Goal: Information Seeking & Learning: Check status

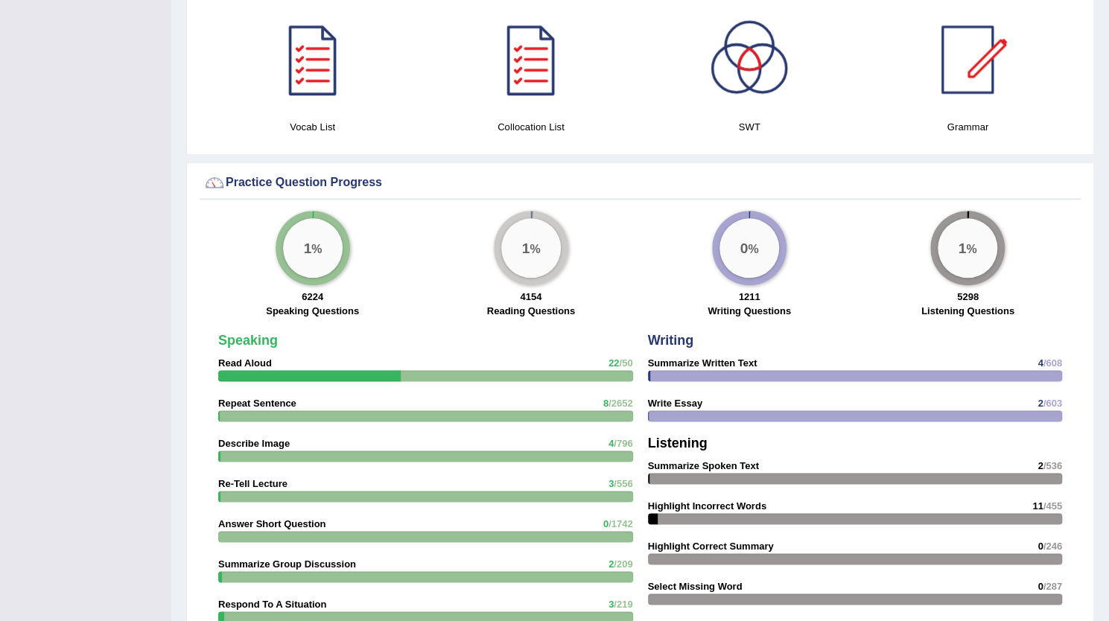
scroll to position [937, 0]
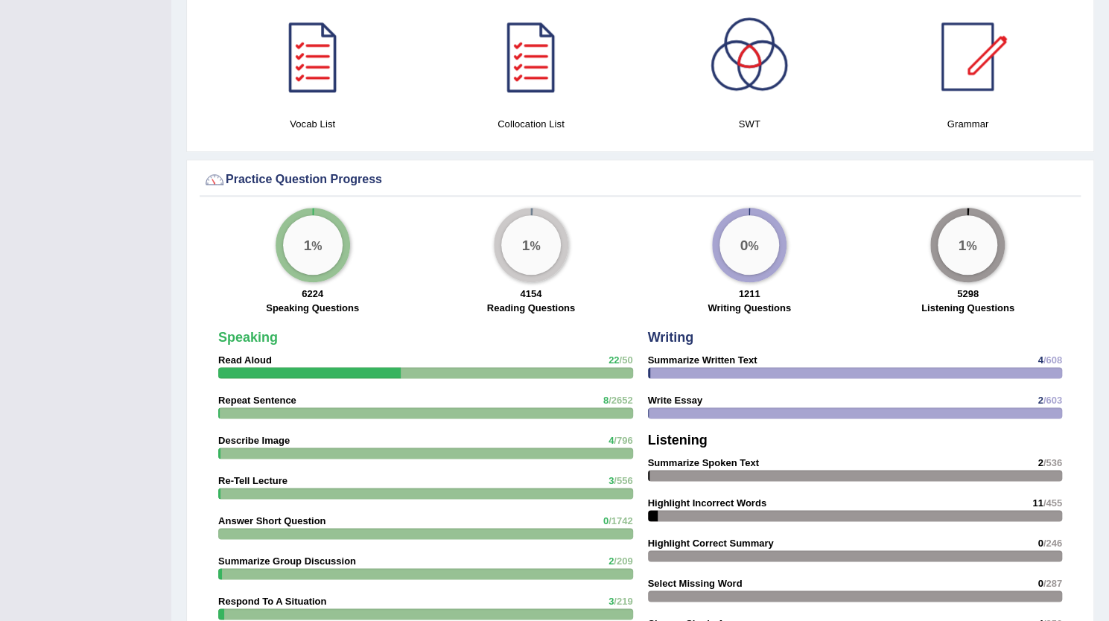
click at [494, 199] on div "Practice Question Progress 1 % 6224 Speaking Questions 1 % 4154 Reading Questio…" at bounding box center [640, 518] width 908 height 718
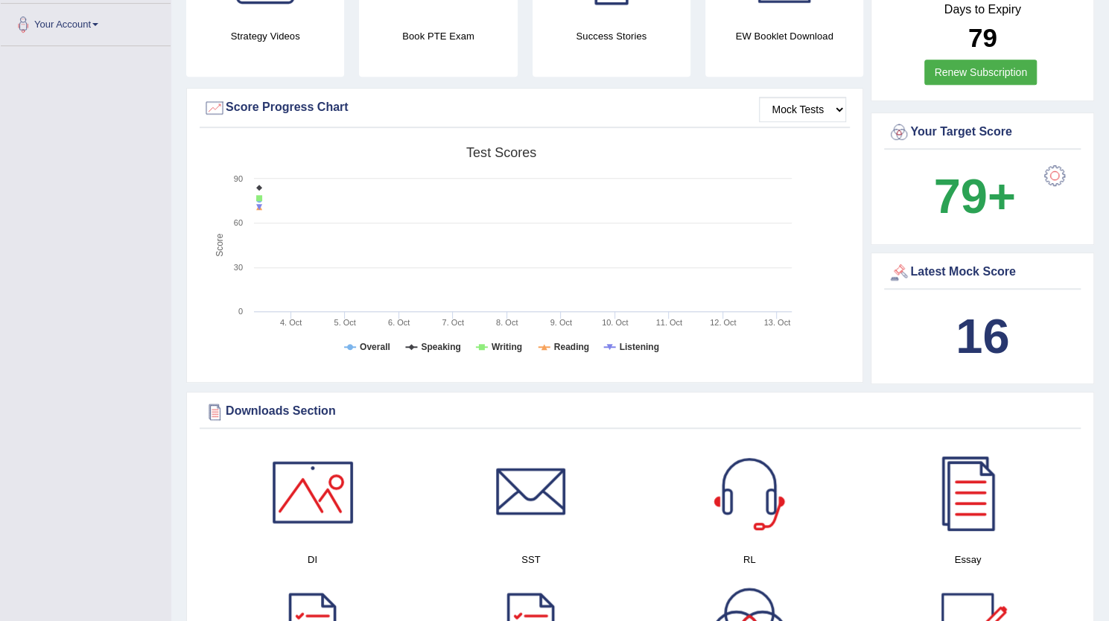
scroll to position [0, 0]
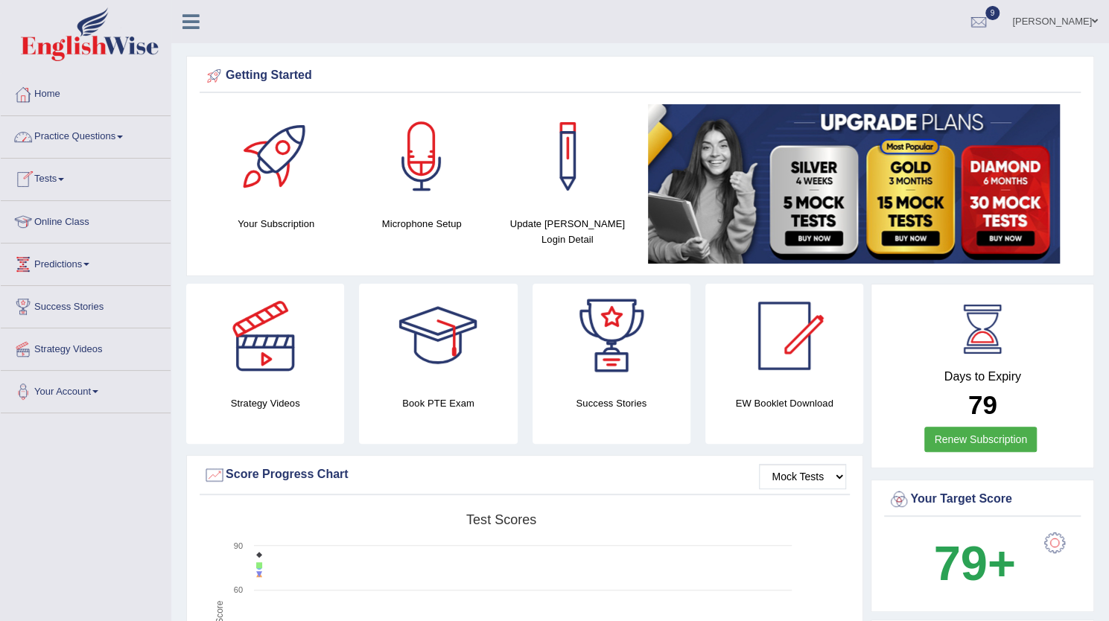
click at [57, 175] on link "Tests" at bounding box center [86, 177] width 170 height 37
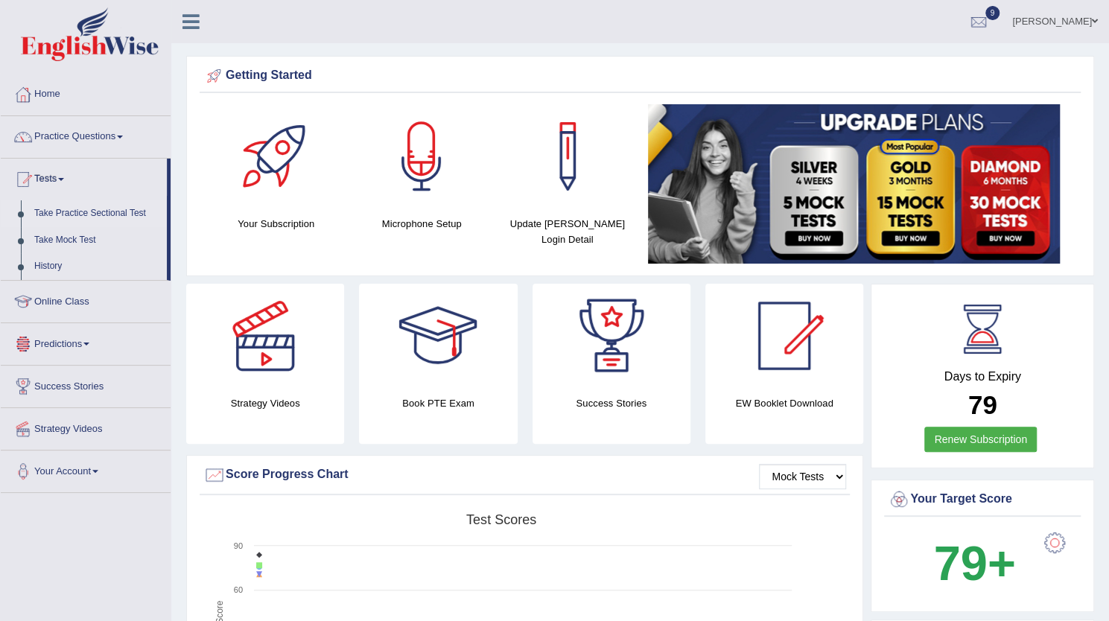
click at [97, 211] on link "Take Practice Sectional Test" at bounding box center [97, 213] width 139 height 27
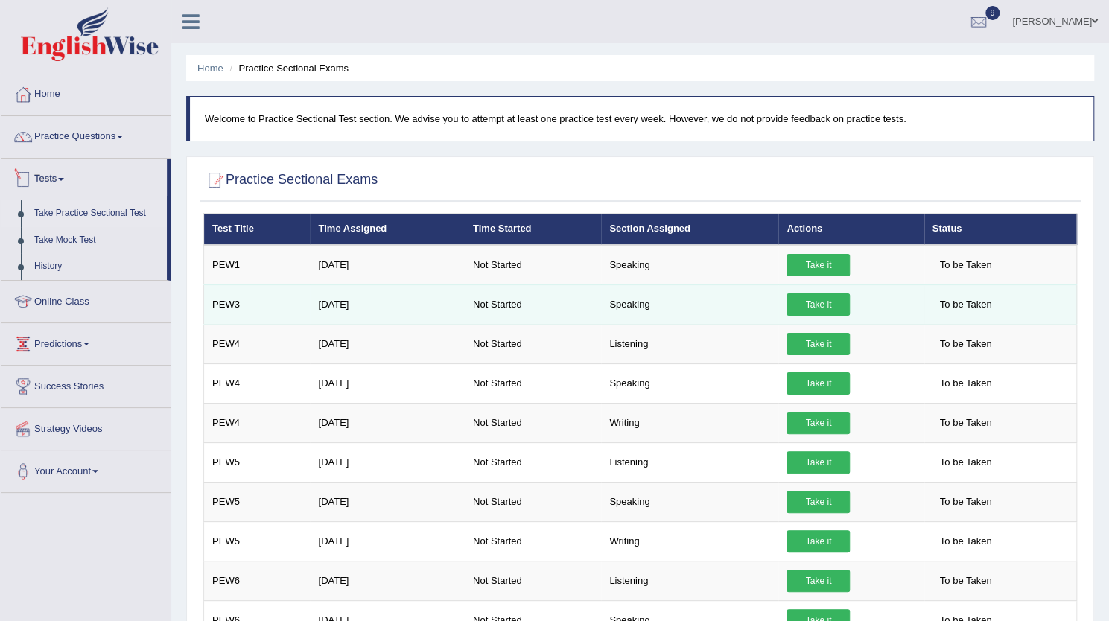
click at [599, 292] on td "Not Started" at bounding box center [533, 303] width 136 height 39
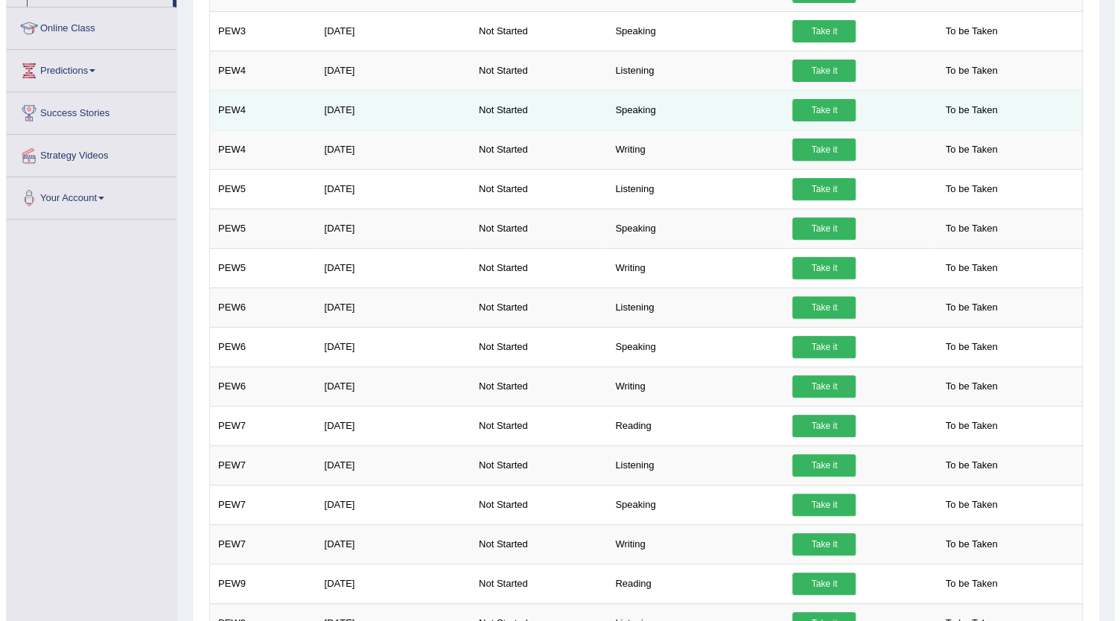
scroll to position [357, 0]
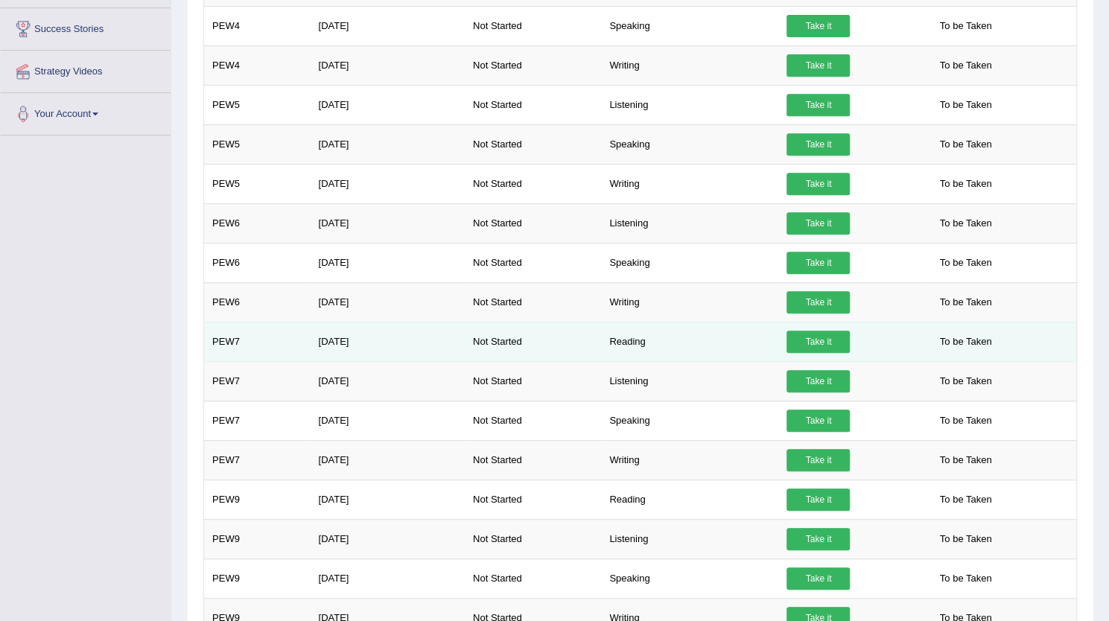
click at [805, 331] on link "Take it" at bounding box center [817, 342] width 63 height 22
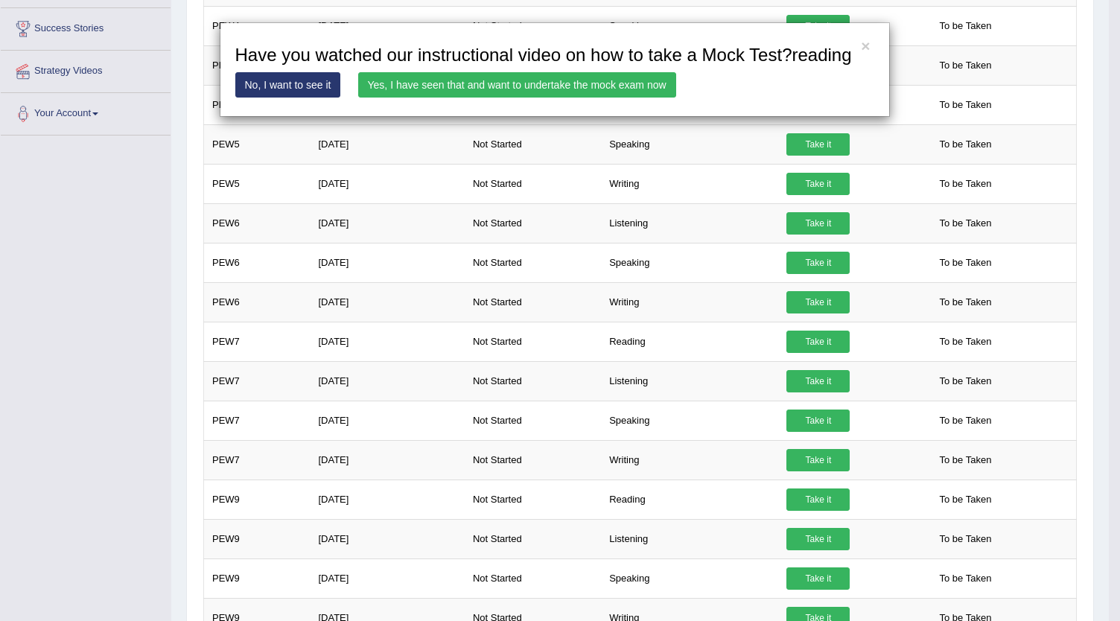
click at [609, 90] on link "Yes, I have seen that and want to undertake the mock exam now" at bounding box center [517, 84] width 318 height 25
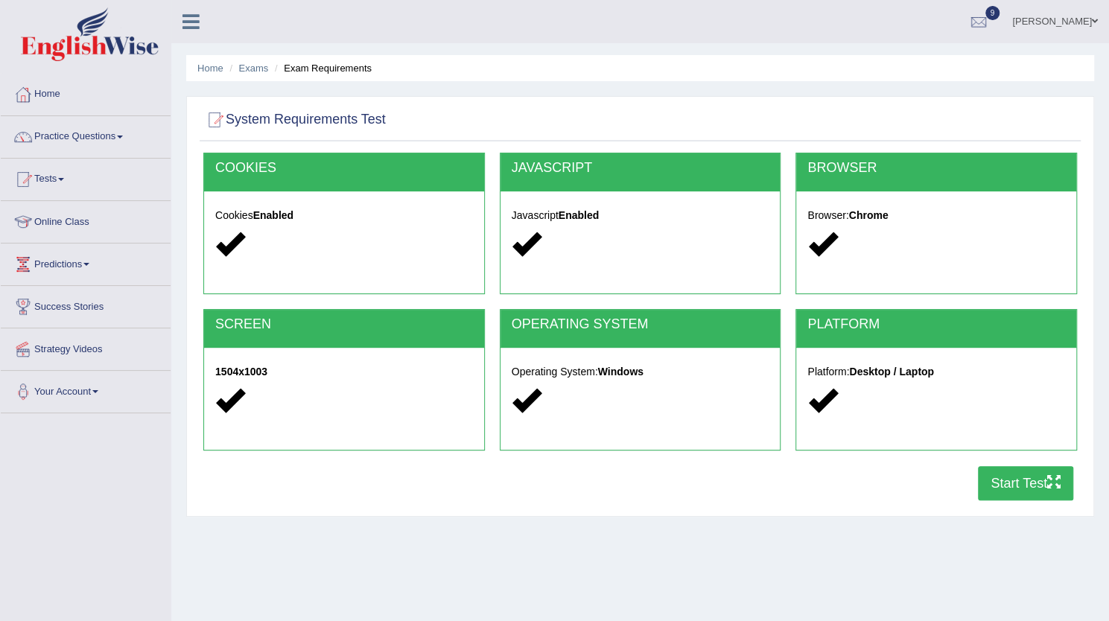
click at [1003, 484] on button "Start Test" at bounding box center [1025, 483] width 95 height 34
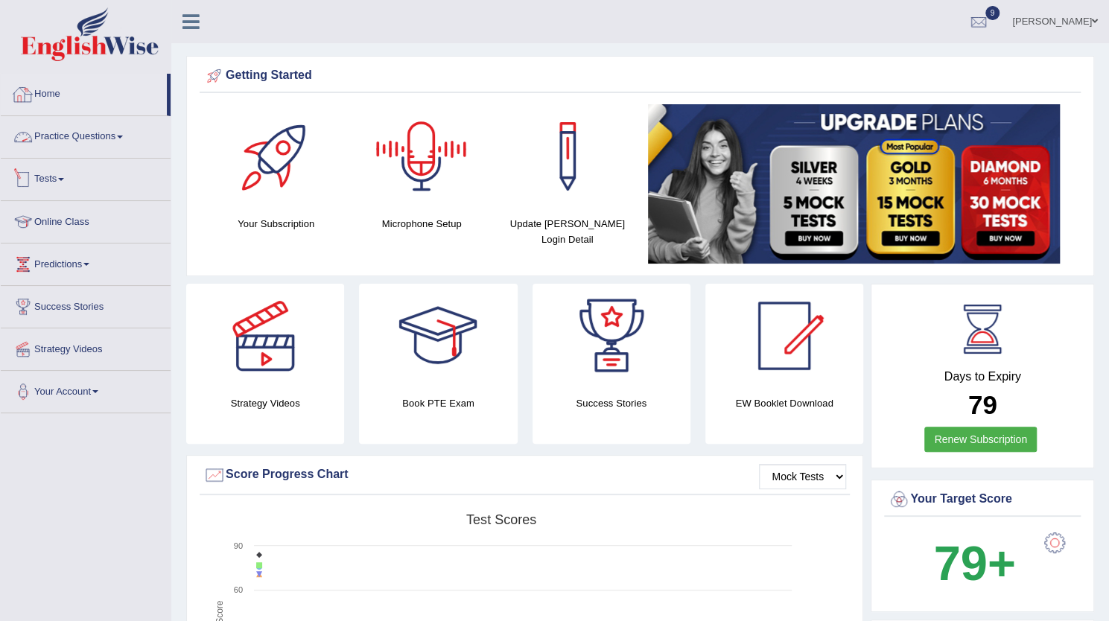
click at [54, 166] on link "Tests" at bounding box center [86, 177] width 170 height 37
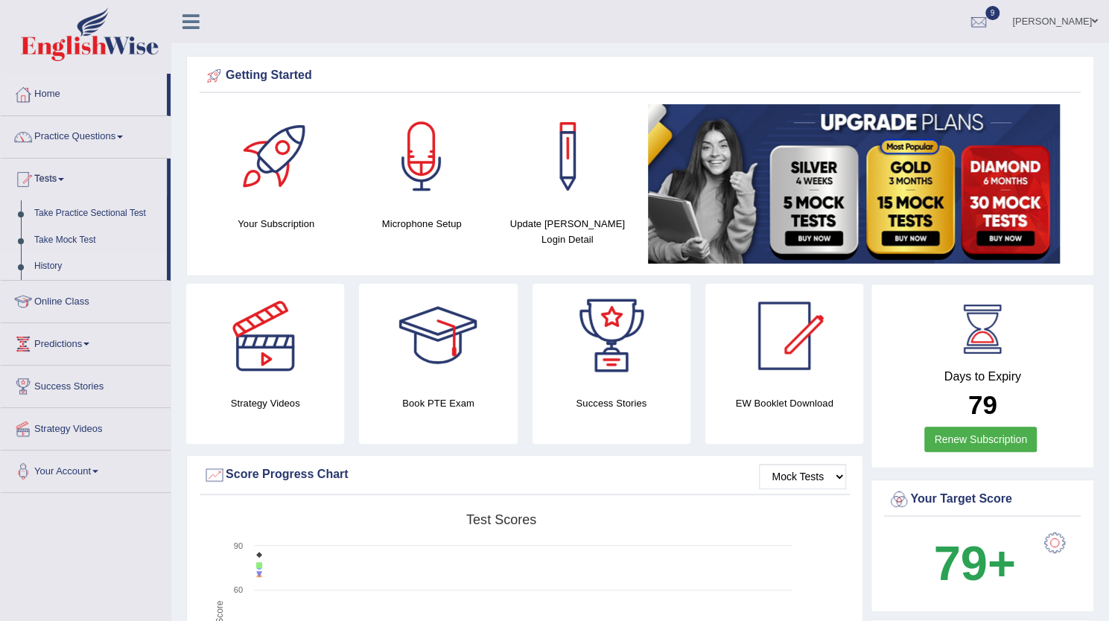
click at [47, 258] on link "History" at bounding box center [97, 266] width 139 height 27
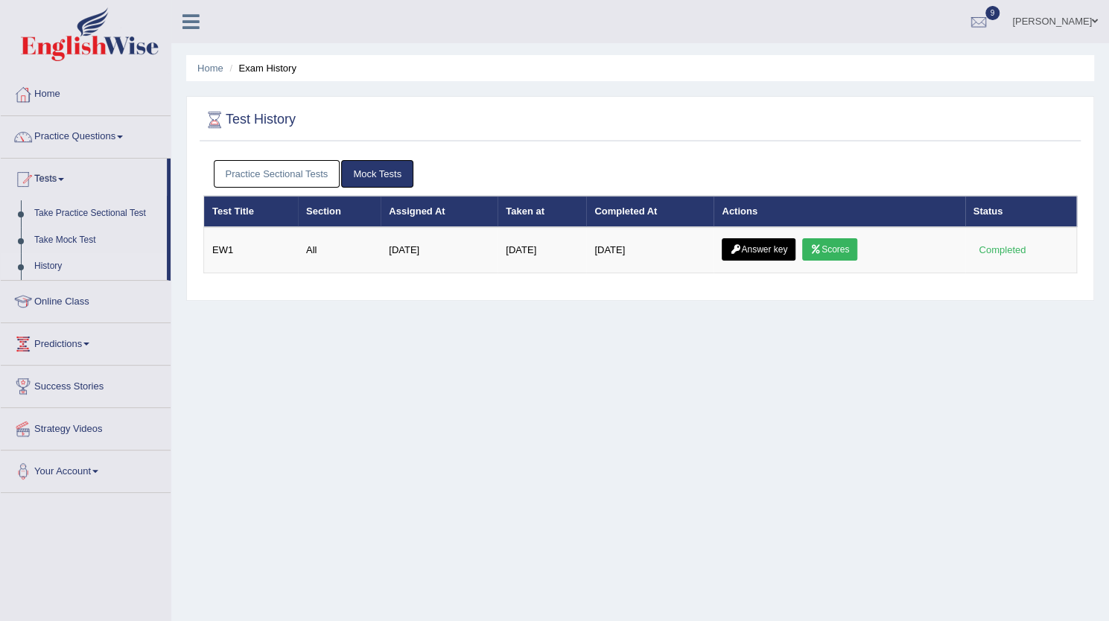
click at [225, 171] on link "Practice Sectional Tests" at bounding box center [277, 174] width 127 height 28
click at [302, 179] on link "Practice Sectional Tests" at bounding box center [277, 174] width 127 height 28
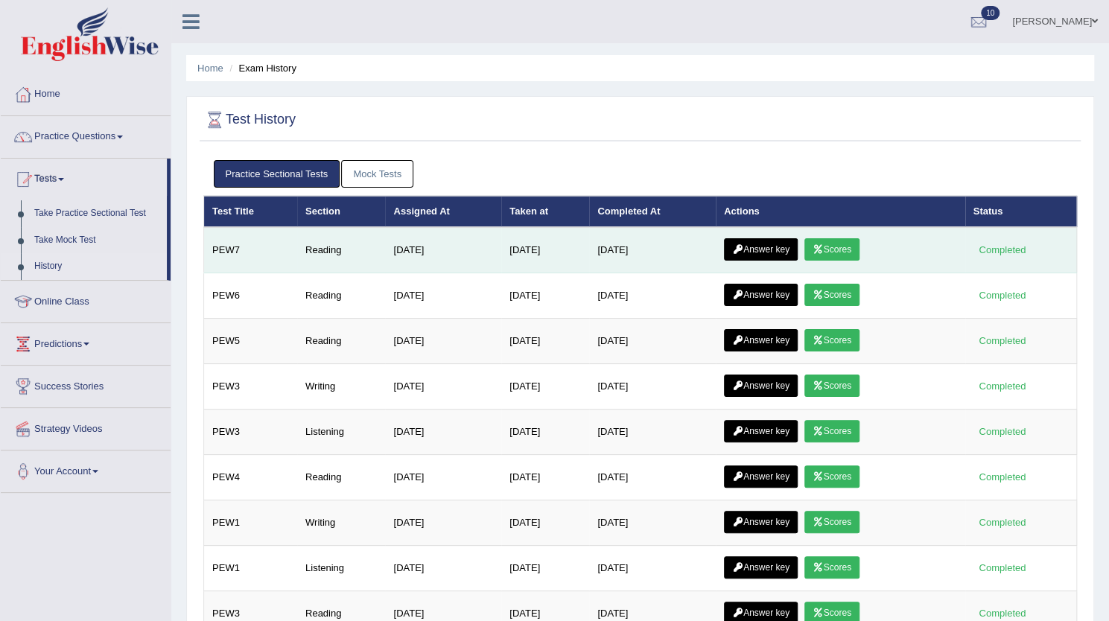
click at [832, 245] on link "Scores" at bounding box center [831, 249] width 55 height 22
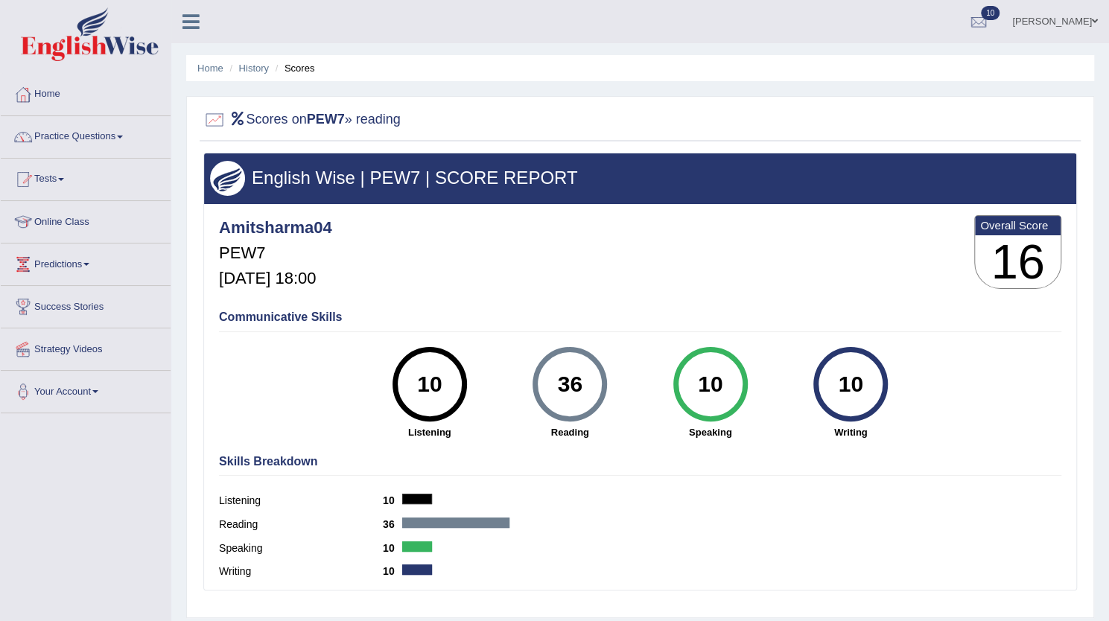
click at [624, 137] on div "Scores on PEW7 » reading" at bounding box center [640, 122] width 881 height 37
click at [255, 69] on link "History" at bounding box center [254, 68] width 30 height 11
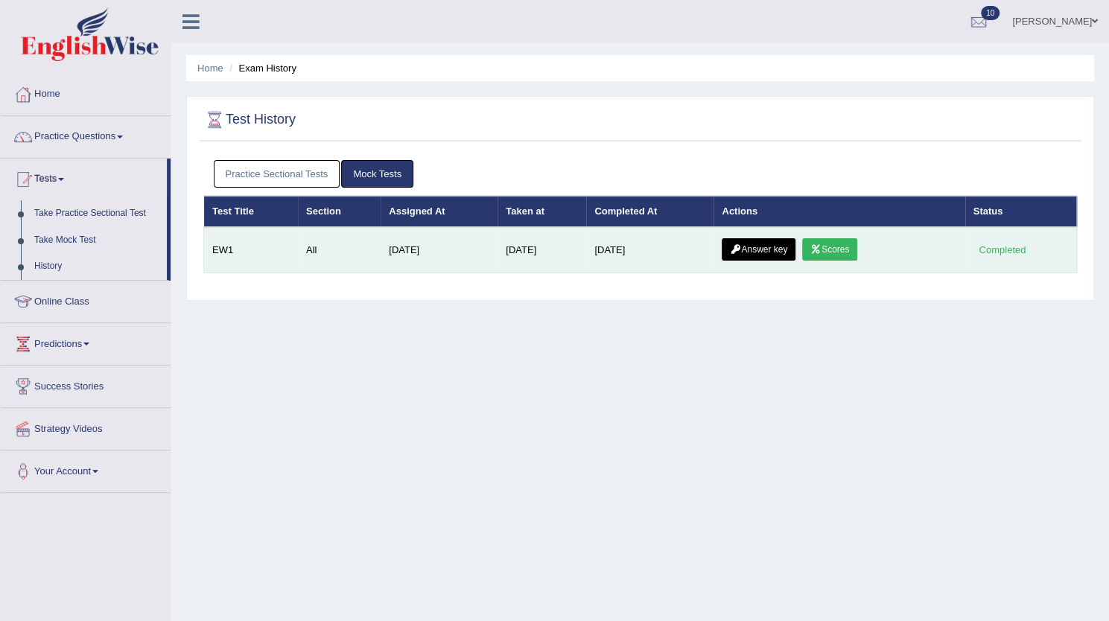
click at [755, 242] on link "Answer key" at bounding box center [759, 249] width 74 height 22
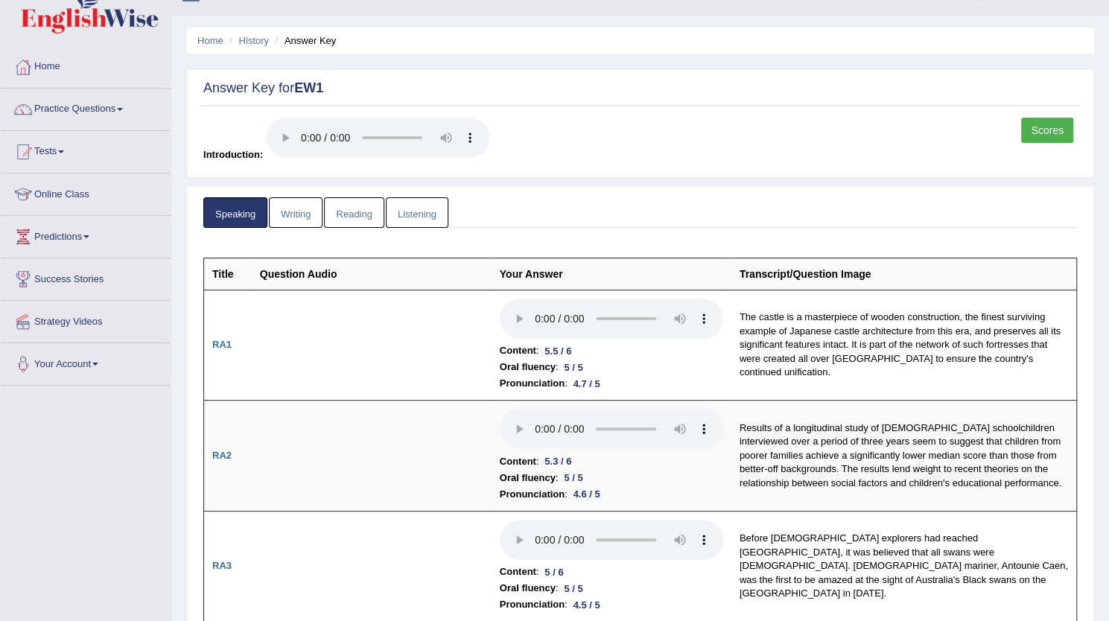
scroll to position [30, 0]
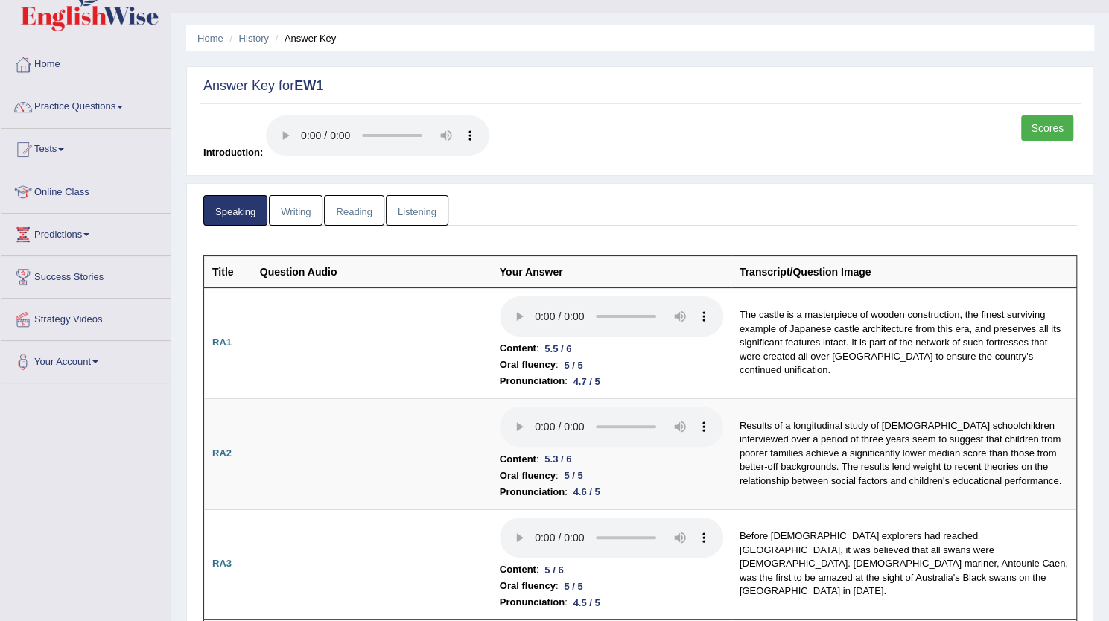
click at [368, 212] on link "Reading" at bounding box center [354, 210] width 60 height 31
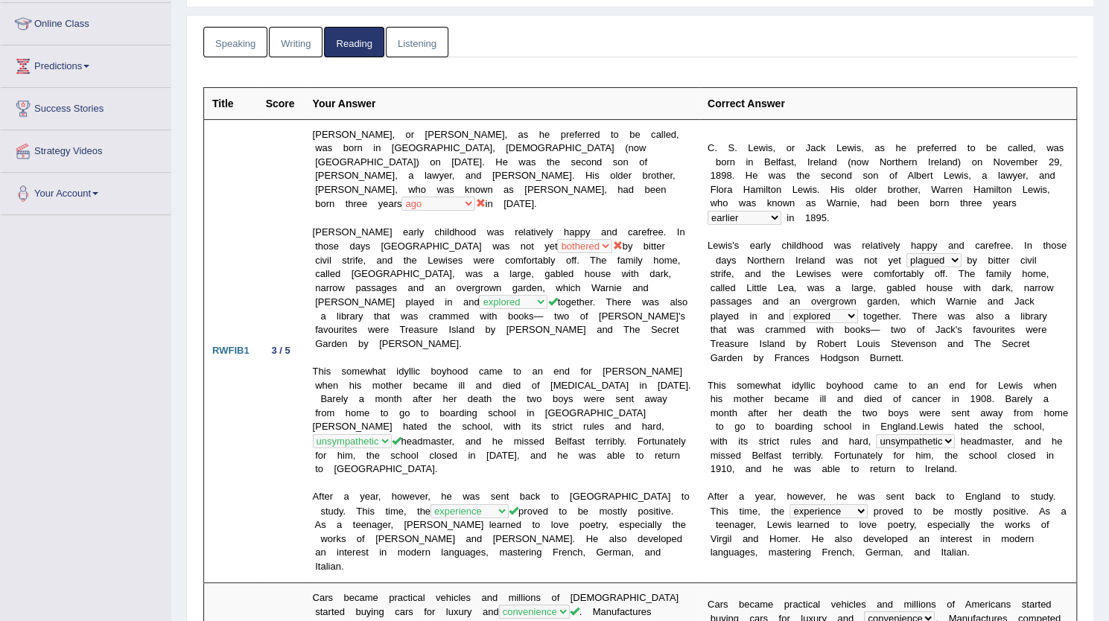
scroll to position [0, 0]
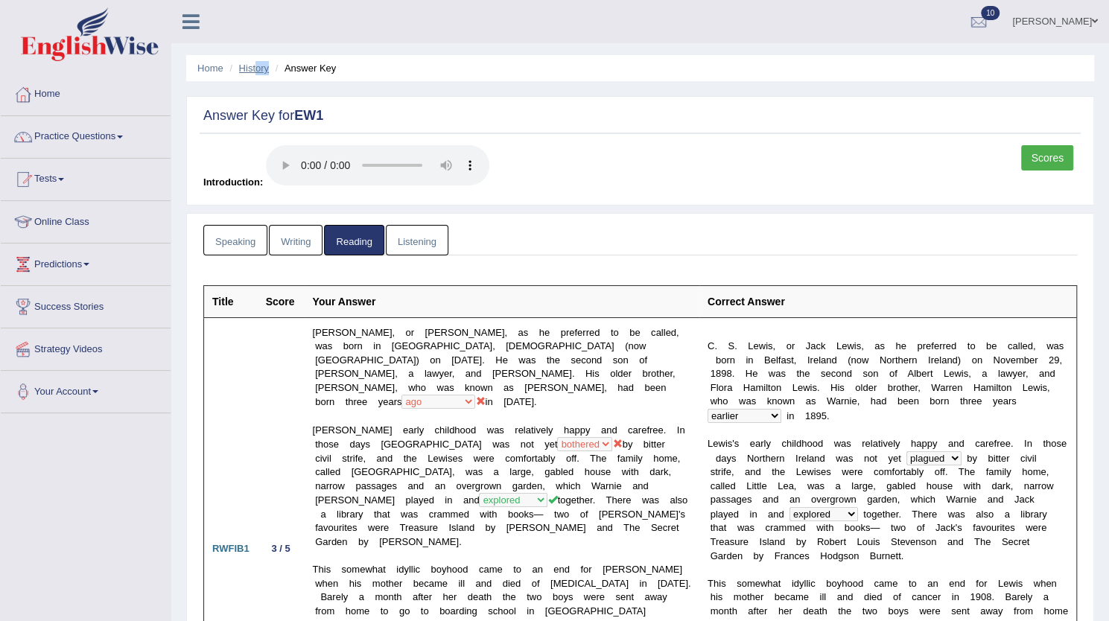
click at [256, 69] on ul "Home History Answer Key" at bounding box center [640, 68] width 908 height 26
click at [256, 69] on link "History" at bounding box center [254, 68] width 30 height 11
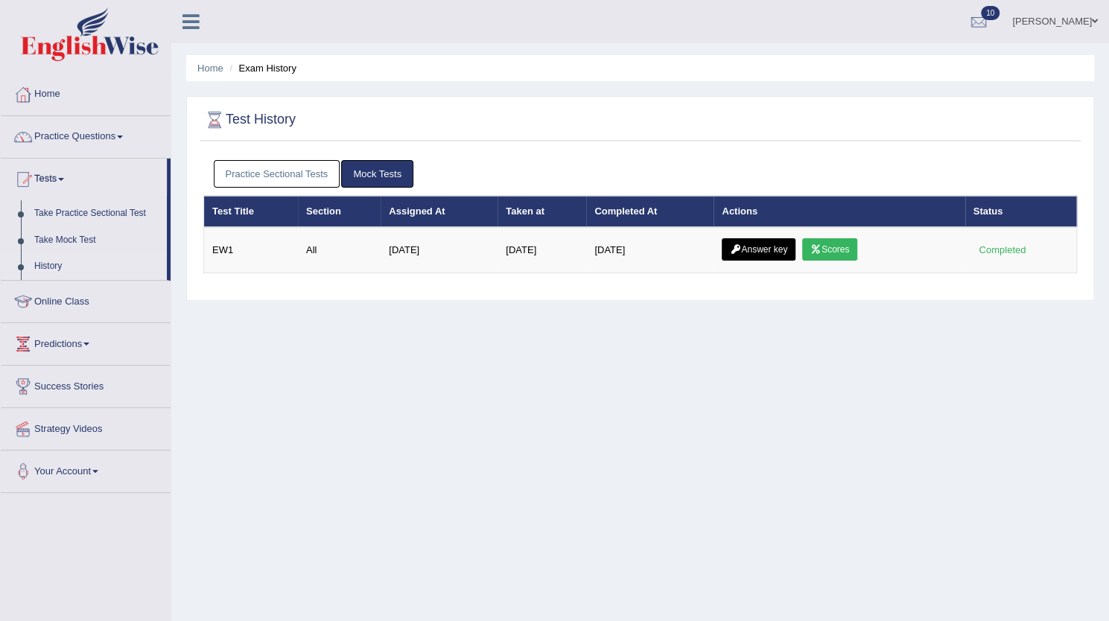
click at [274, 173] on link "Practice Sectional Tests" at bounding box center [277, 174] width 127 height 28
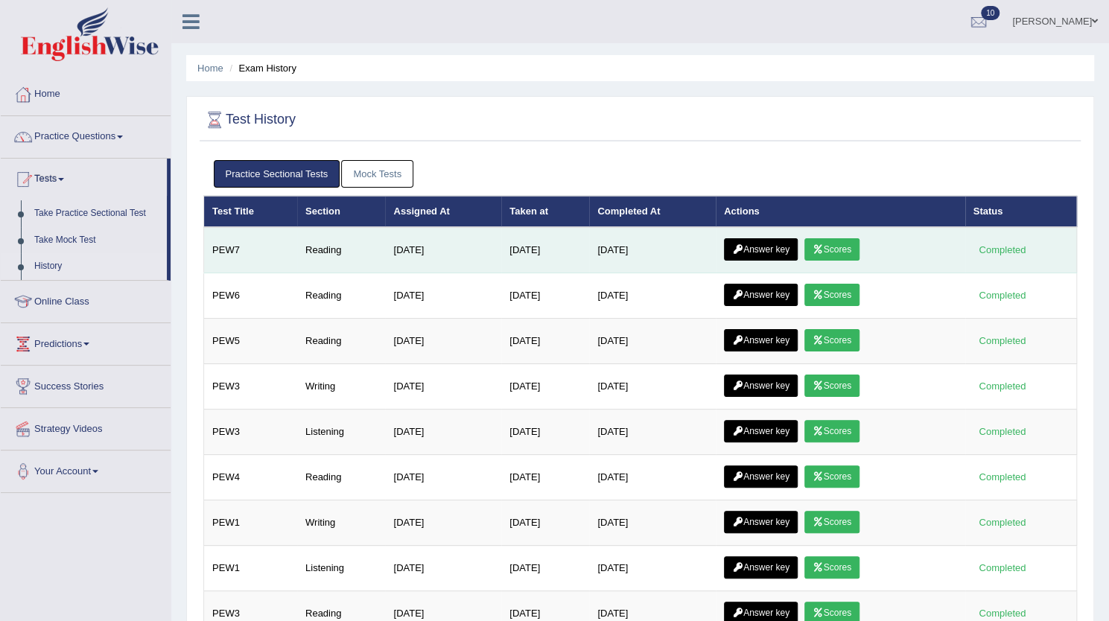
click at [849, 248] on link "Scores" at bounding box center [831, 249] width 55 height 22
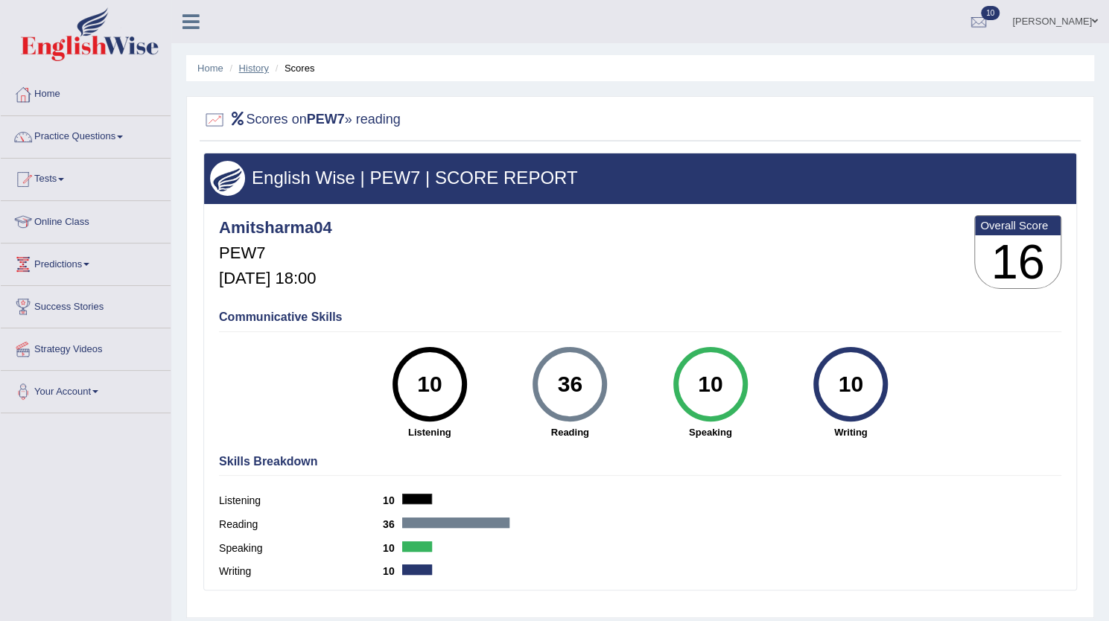
click at [262, 69] on link "History" at bounding box center [254, 68] width 30 height 11
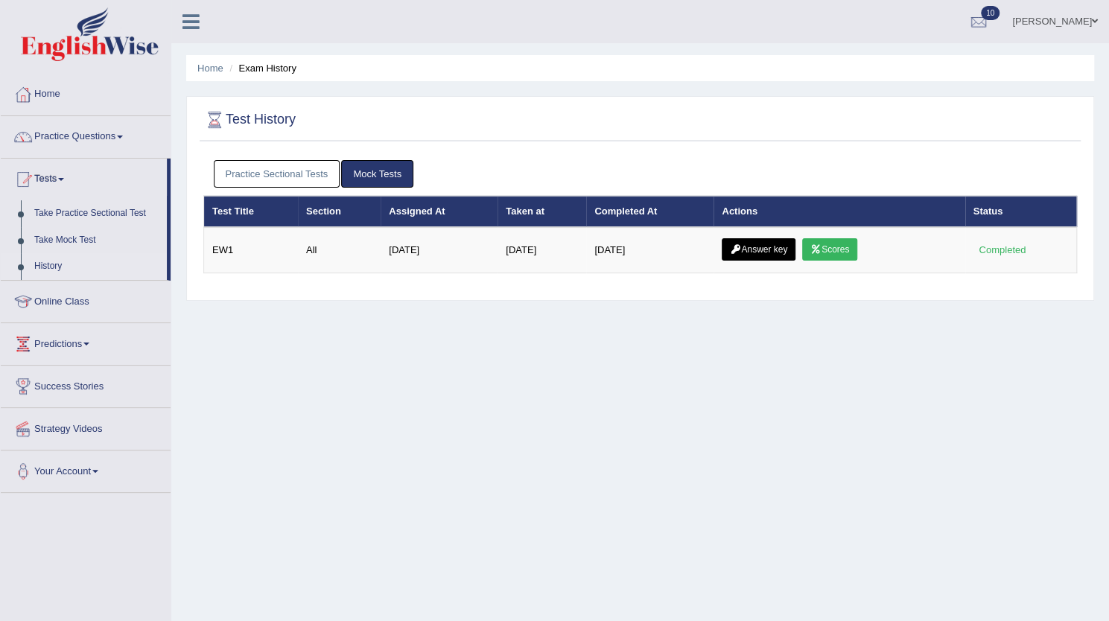
click at [284, 176] on link "Practice Sectional Tests" at bounding box center [277, 174] width 127 height 28
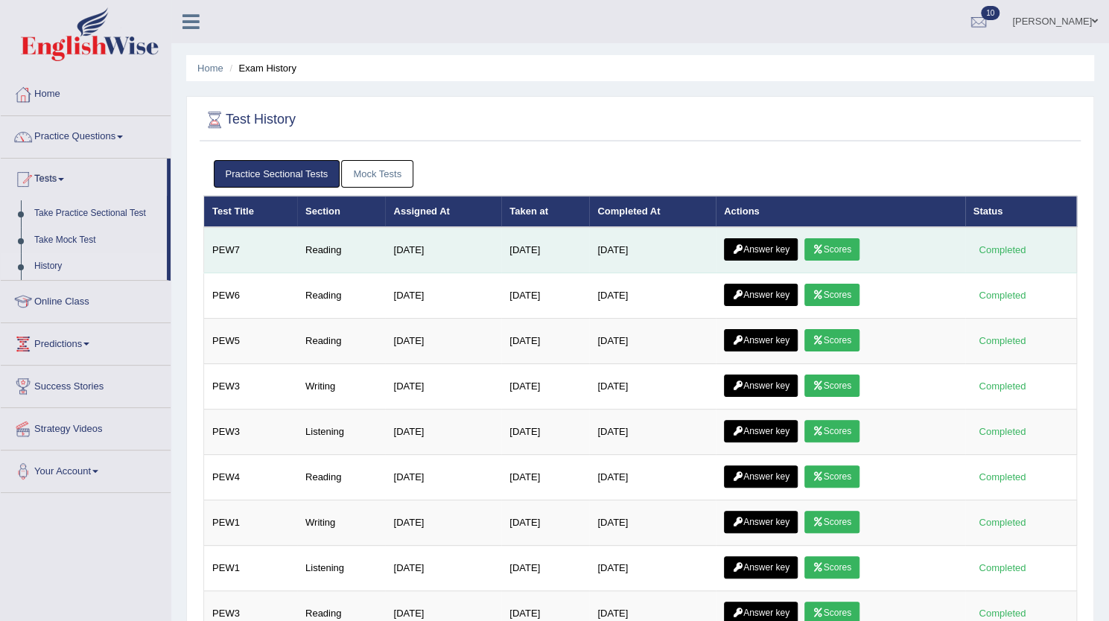
click at [777, 249] on link "Answer key" at bounding box center [761, 249] width 74 height 22
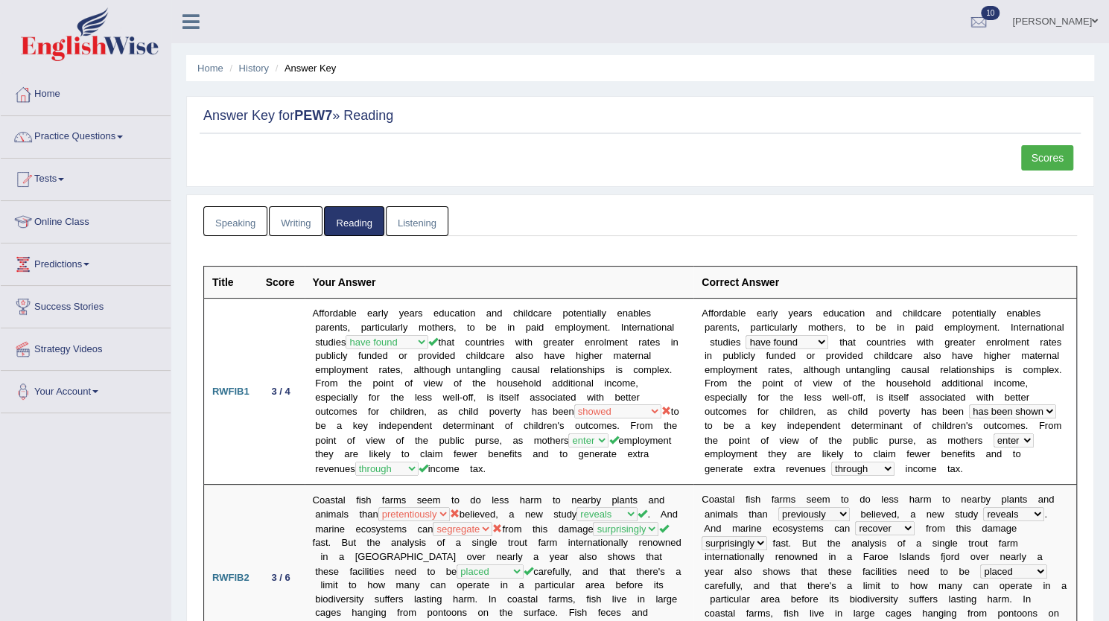
click at [51, 170] on link "Tests" at bounding box center [86, 177] width 170 height 37
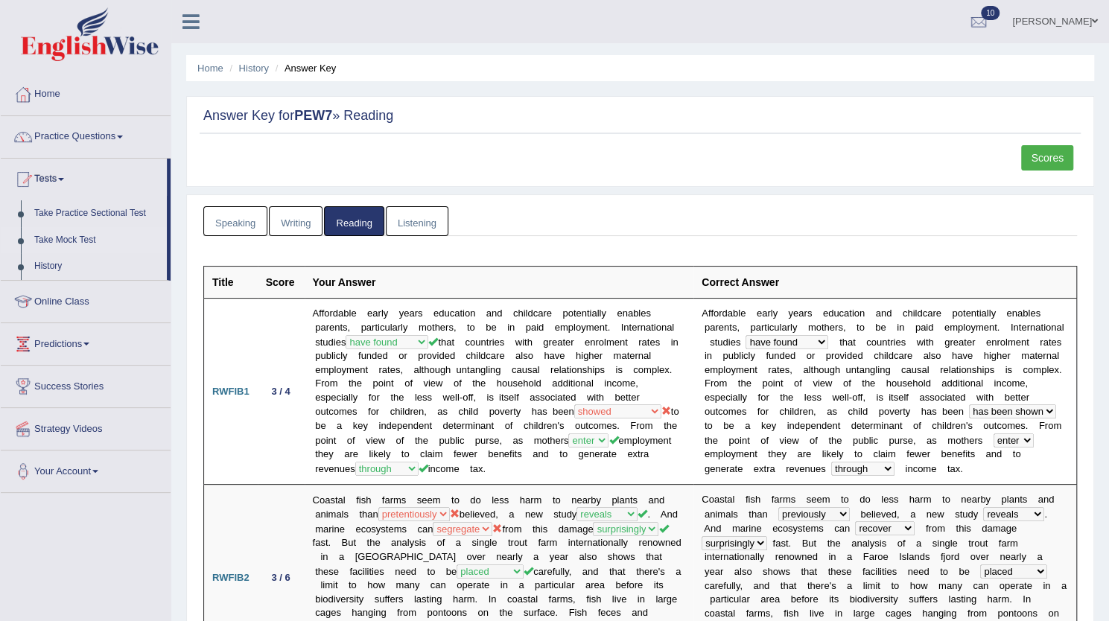
click at [59, 238] on link "Take Mock Test" at bounding box center [97, 240] width 139 height 27
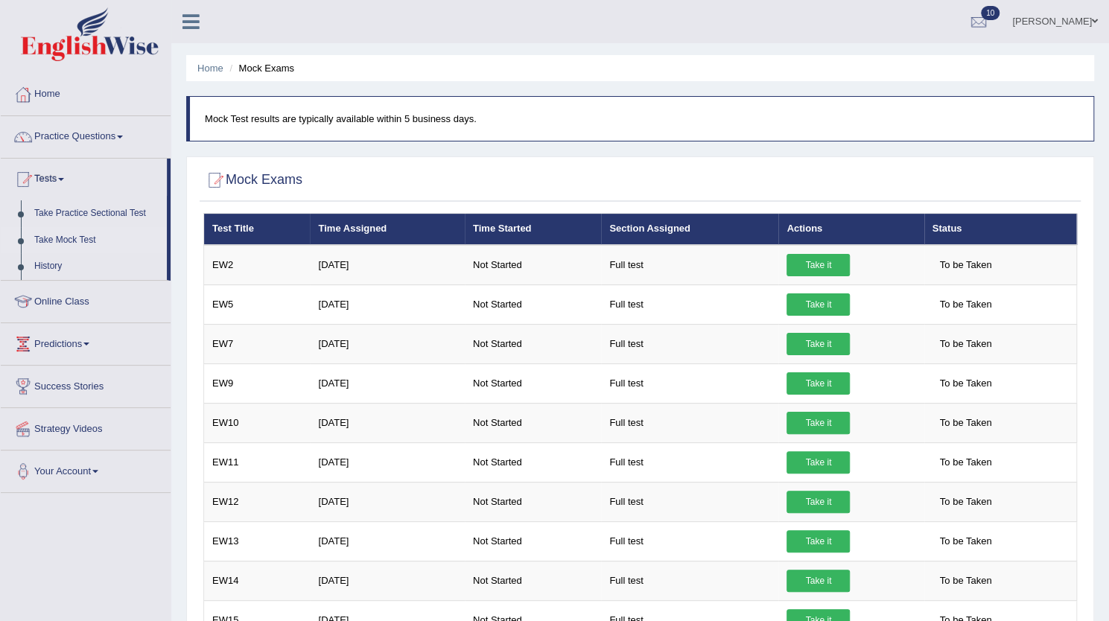
click at [517, 35] on ul "[PERSON_NAME] Toggle navigation Username: amitsharma04 Access Type: Online Subs…" at bounding box center [781, 21] width 656 height 42
